Goal: Task Accomplishment & Management: Use online tool/utility

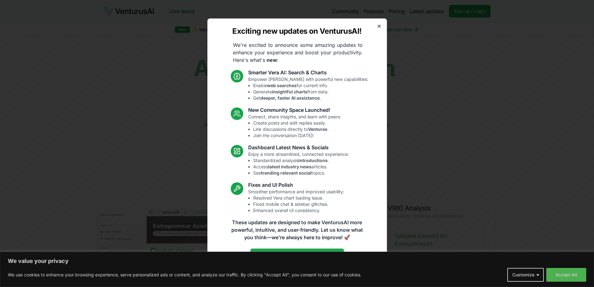
click at [379, 26] on icon "button" at bounding box center [379, 26] width 2 height 2
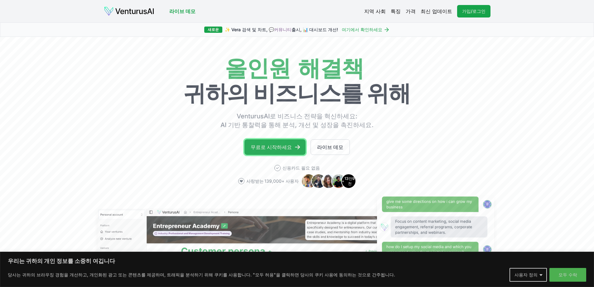
click at [283, 148] on font "무료로 시작하세요" at bounding box center [271, 147] width 41 height 6
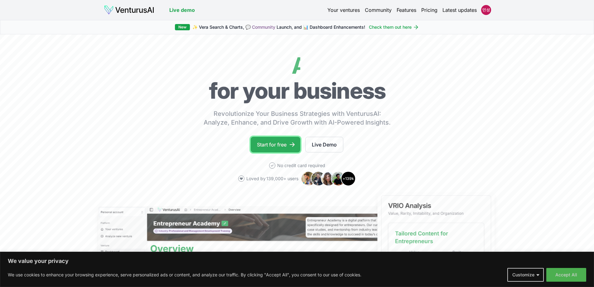
drag, startPoint x: 284, startPoint y: 143, endPoint x: 284, endPoint y: 139, distance: 4.1
click at [284, 143] on link "Start for free" at bounding box center [276, 145] width 50 height 16
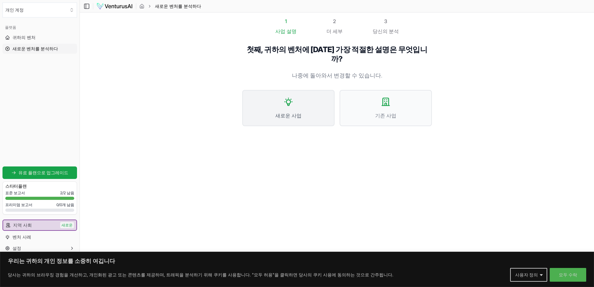
click at [289, 98] on button "새로운 사업" at bounding box center [288, 108] width 92 height 36
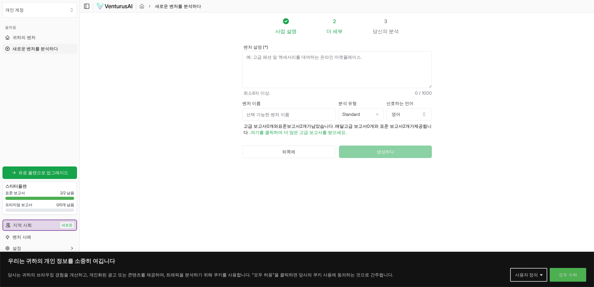
click at [306, 56] on textarea "벤처 설명 (*)" at bounding box center [337, 69] width 190 height 37
type textarea "d"
type textarea "10초음성대화 후 본격적인 대화시작 음성앱"
click at [419, 151] on button "생성하다" at bounding box center [385, 151] width 93 height 12
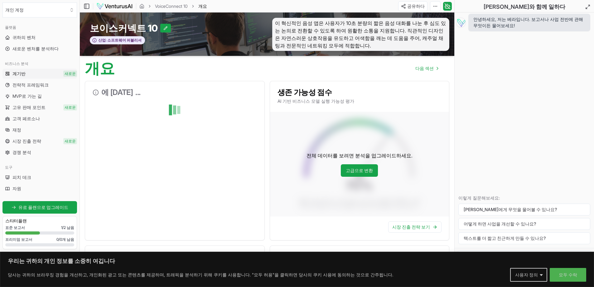
scroll to position [125, 0]
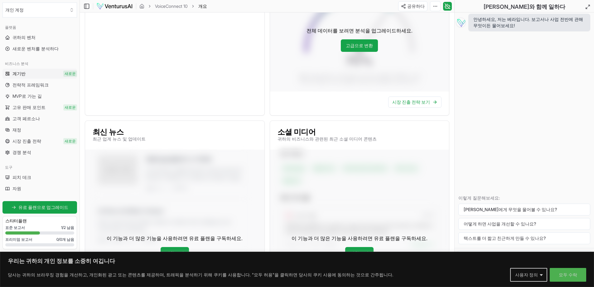
click at [159, 172] on div "이 기능과 더 많은 기능을 사용하려면 유료 플랜을 구독하세요. 계획 보기" at bounding box center [174, 246] width 179 height 195
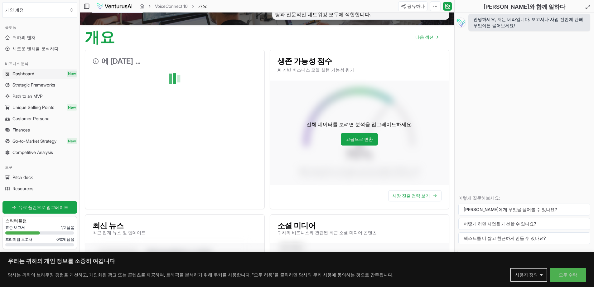
click at [167, 159] on div "에 [DATE] ..." at bounding box center [175, 129] width 180 height 159
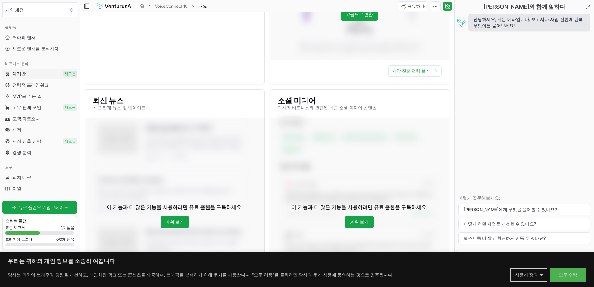
scroll to position [187, 0]
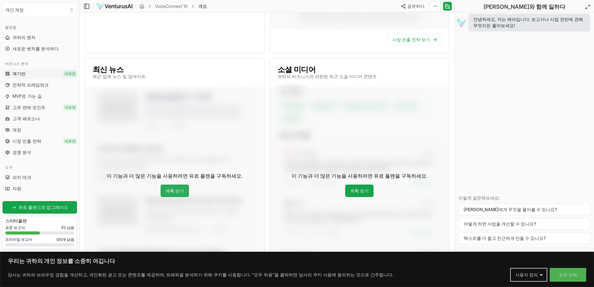
click at [177, 189] on font "계획 보기" at bounding box center [175, 190] width 18 height 5
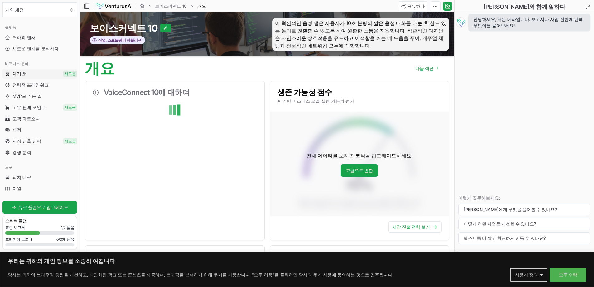
click at [182, 137] on div at bounding box center [174, 126] width 179 height 45
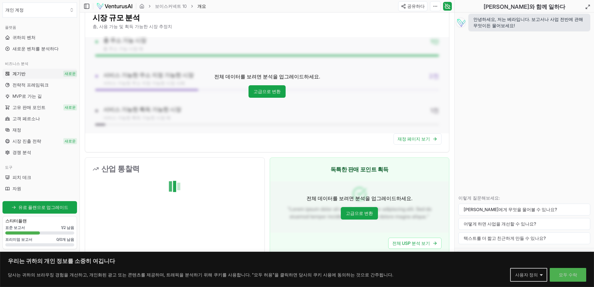
scroll to position [374, 0]
